Goal: Transaction & Acquisition: Book appointment/travel/reservation

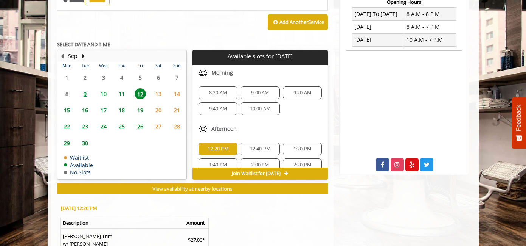
scroll to position [18, 0]
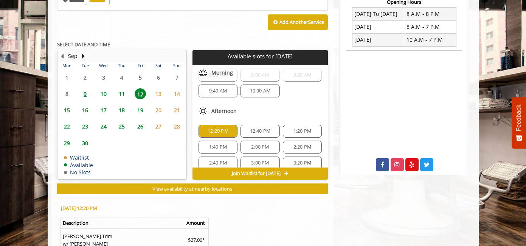
click at [160, 88] on span "13" at bounding box center [158, 93] width 11 height 11
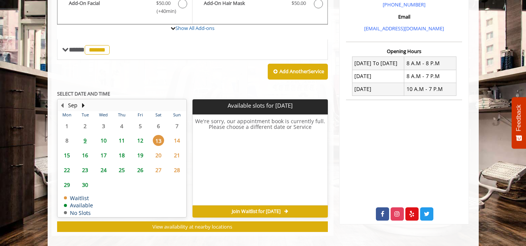
click at [176, 135] on span "14" at bounding box center [176, 140] width 11 height 11
click at [139, 135] on span "12" at bounding box center [140, 140] width 11 height 11
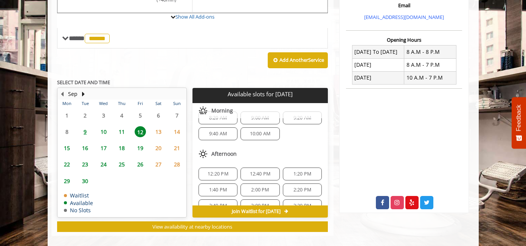
scroll to position [0, 0]
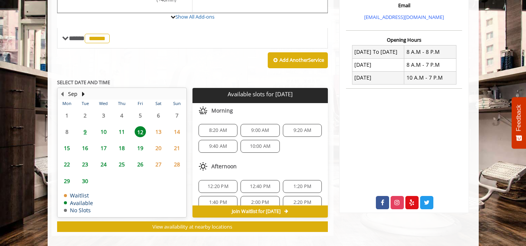
click at [210, 183] on span "12:20 PM" at bounding box center [218, 186] width 21 height 6
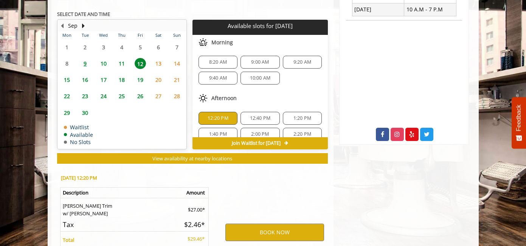
scroll to position [396, 0]
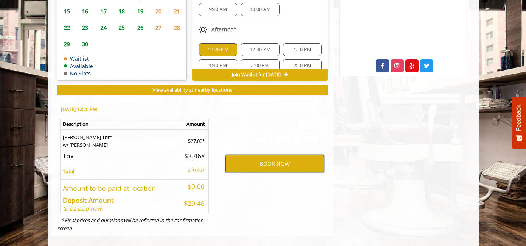
click at [268, 155] on button "BOOK NOW" at bounding box center [275, 163] width 99 height 17
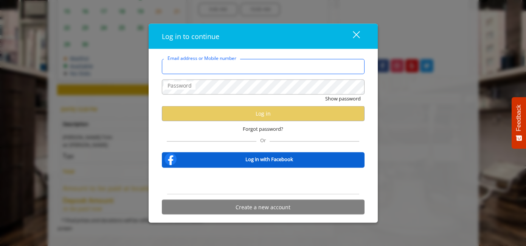
type input "**********"
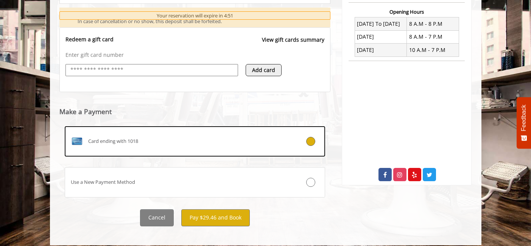
scroll to position [288, 0]
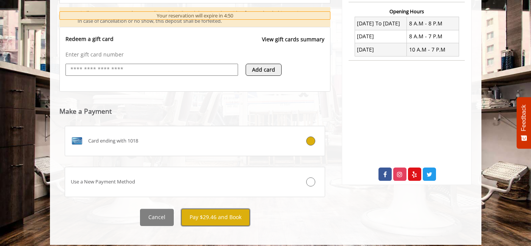
click at [242, 212] on button "Pay $29.46 and Book" at bounding box center [215, 216] width 68 height 17
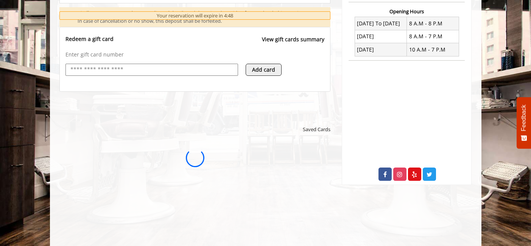
scroll to position [0, 0]
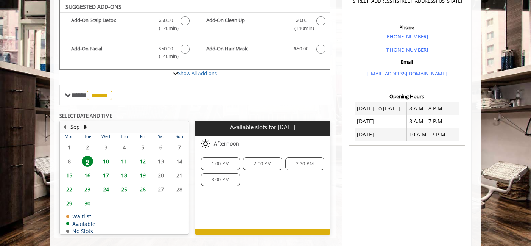
scroll to position [246, 0]
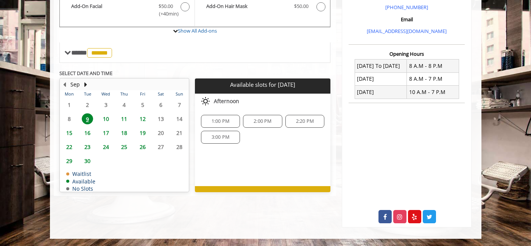
click at [124, 113] on span "11" at bounding box center [123, 118] width 11 height 11
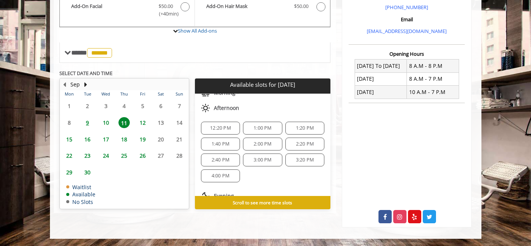
scroll to position [76, 0]
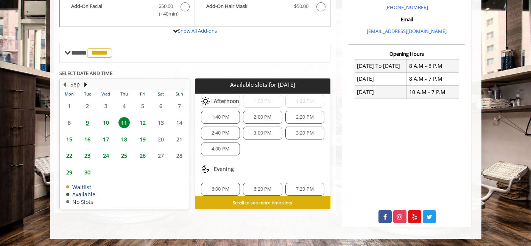
click at [297, 130] on span "3:20 PM" at bounding box center [305, 133] width 18 height 6
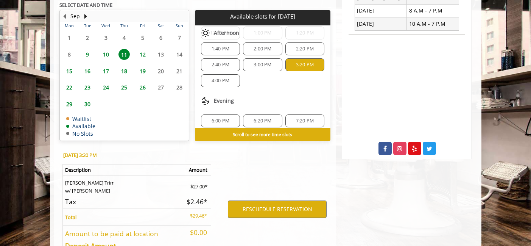
scroll to position [359, 0]
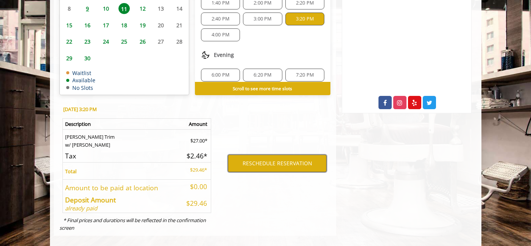
click at [271, 157] on button "RESCHEDULE RESERVATION" at bounding box center [277, 162] width 99 height 17
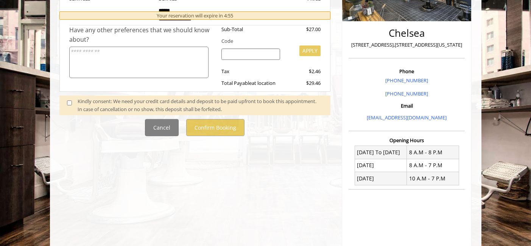
scroll to position [88, 0]
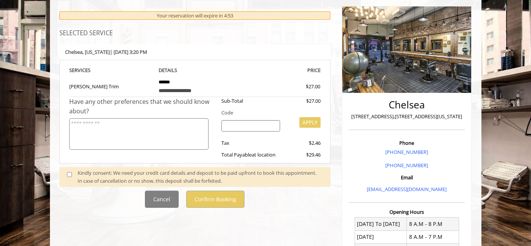
click at [66, 170] on span at bounding box center [72, 177] width 22 height 16
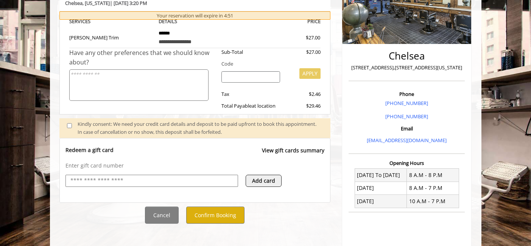
scroll to position [170, 0]
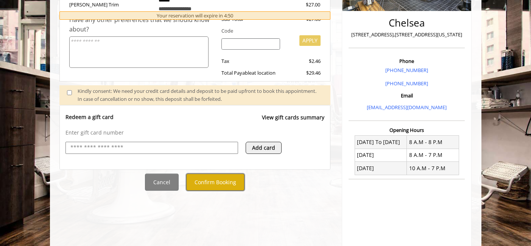
click at [219, 182] on button "Confirm Booking" at bounding box center [215, 181] width 58 height 17
